Goal: Information Seeking & Learning: Find specific fact

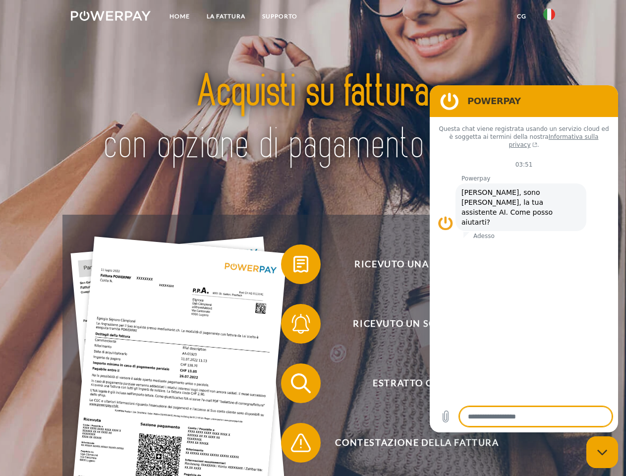
click at [111, 17] on img at bounding box center [111, 16] width 80 height 10
click at [550, 17] on img at bounding box center [550, 14] width 12 height 12
click at [522, 16] on link "CG" at bounding box center [522, 16] width 26 height 18
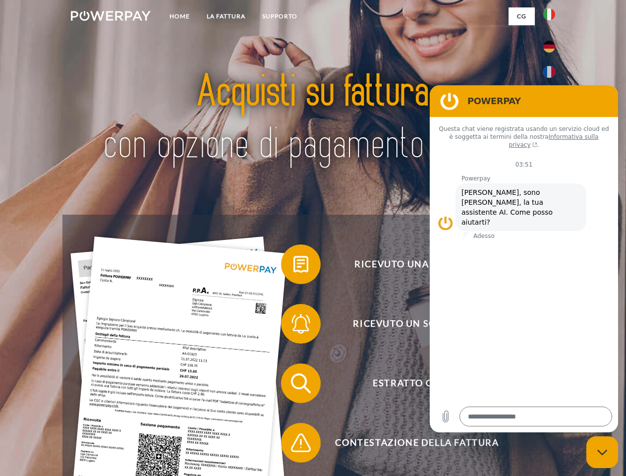
click at [294, 266] on span at bounding box center [286, 265] width 50 height 50
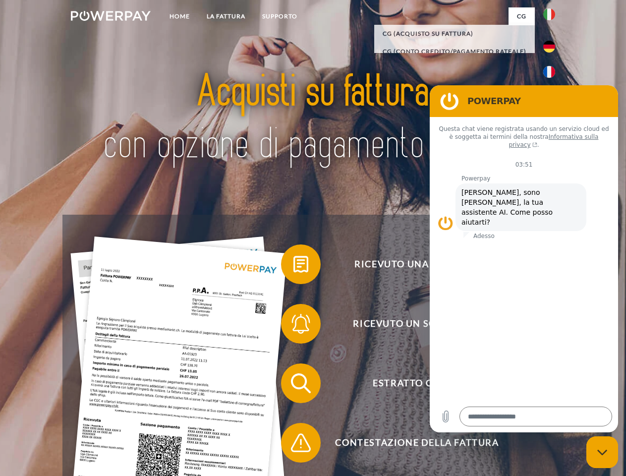
click at [294, 326] on span at bounding box center [286, 324] width 50 height 50
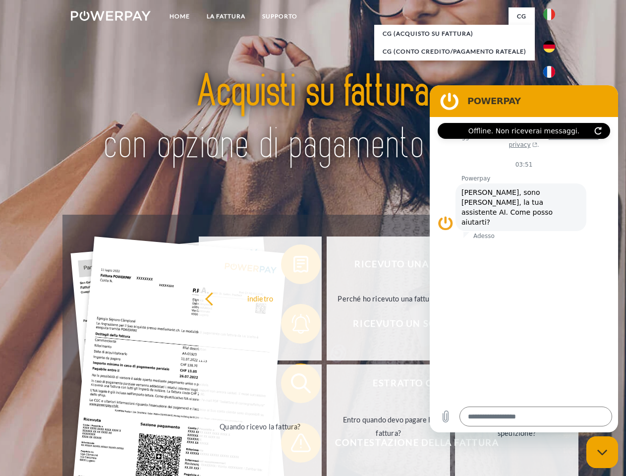
click at [327, 385] on link "Entro quando devo pagare la fattura?" at bounding box center [389, 427] width 124 height 124
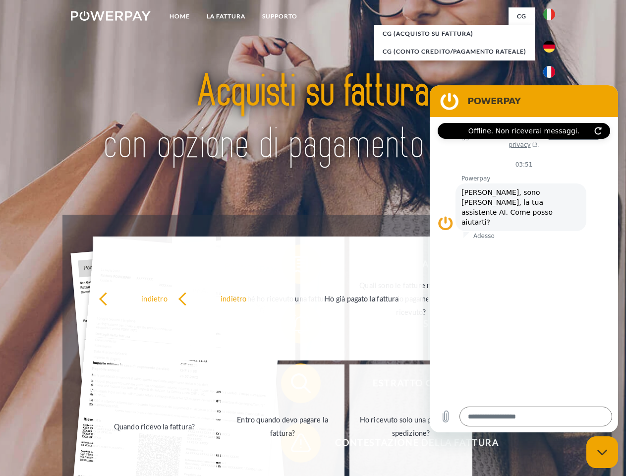
click at [294, 445] on div "indietro Perché ho ricevuto una fattura? Quali sono le fatture non ancora salda…" at bounding box center [283, 363] width 401 height 256
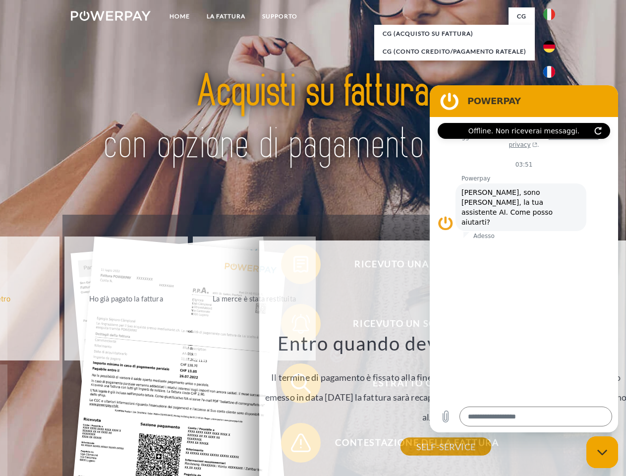
click at [603, 452] on icon "Chiudi la finestra di messaggistica" at bounding box center [603, 452] width 10 height 6
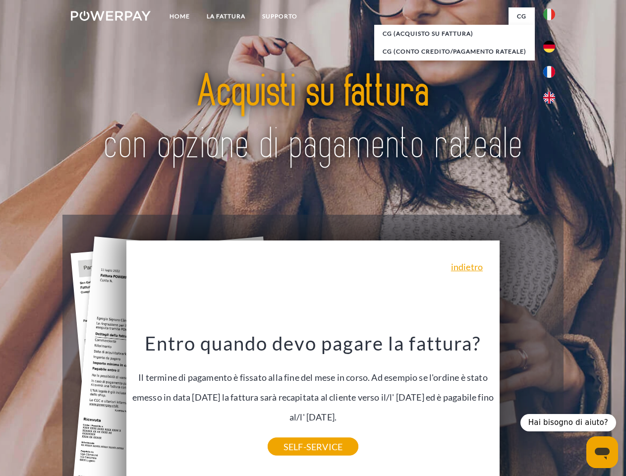
type textarea "*"
